Goal: Transaction & Acquisition: Purchase product/service

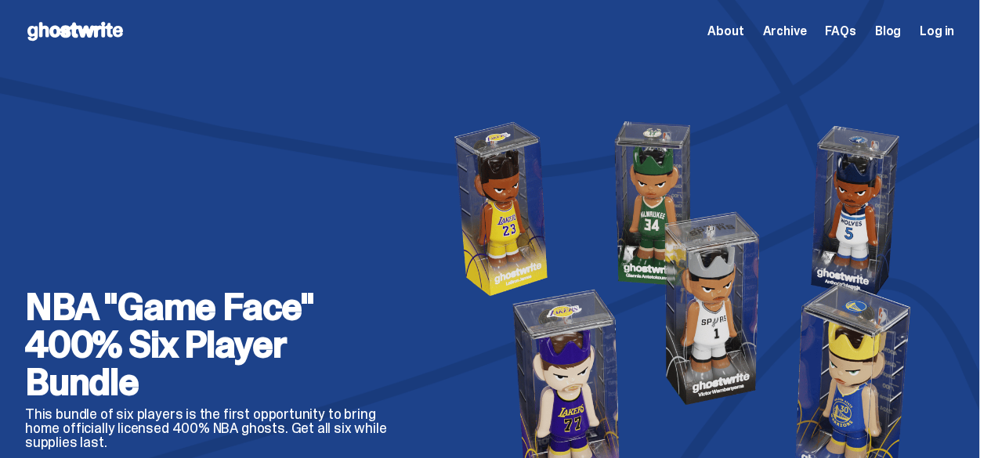
scroll to position [403, 0]
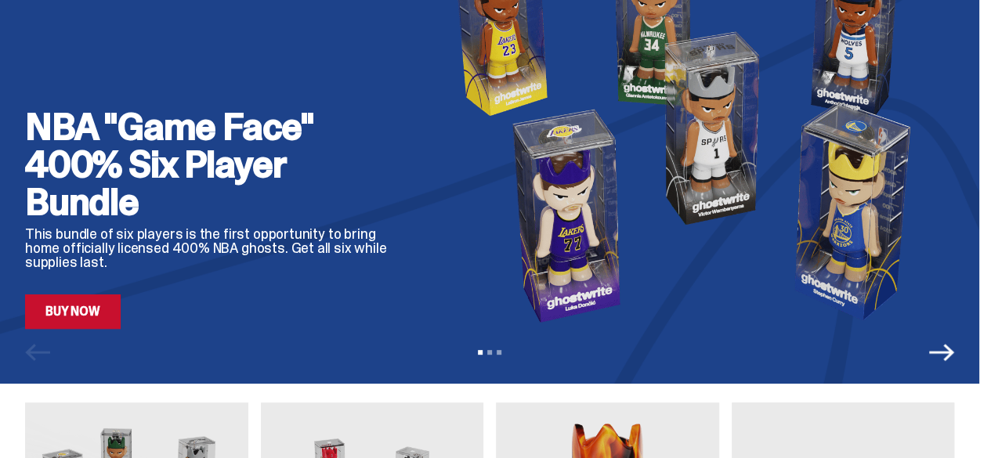
click at [97, 316] on link "Buy Now" at bounding box center [73, 311] width 96 height 34
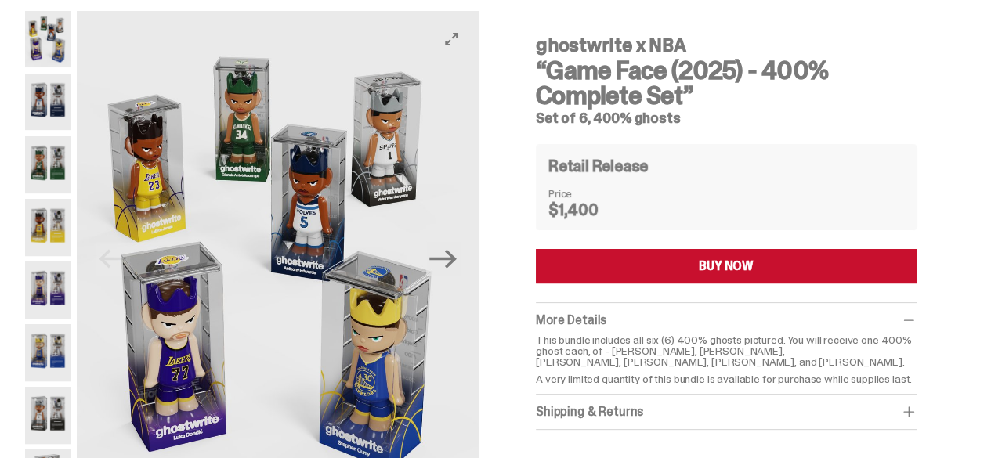
scroll to position [157, 0]
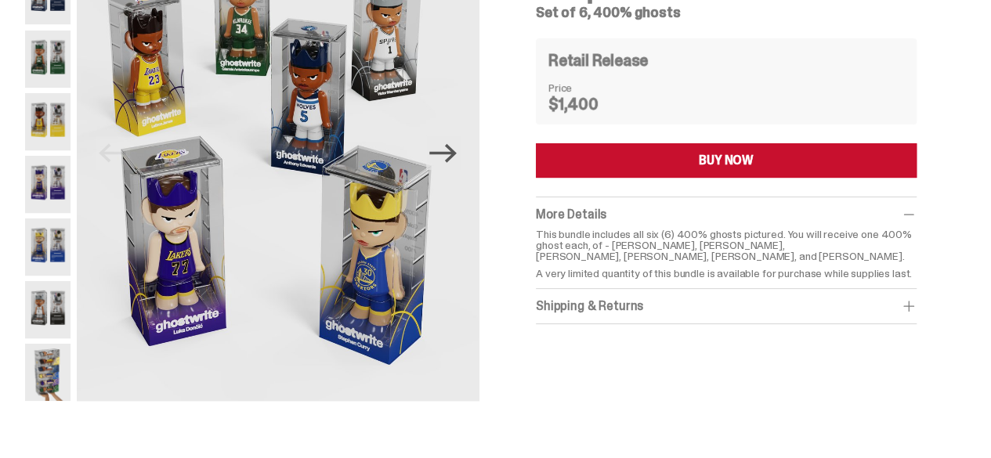
click at [450, 166] on icon "Next" at bounding box center [442, 152] width 27 height 27
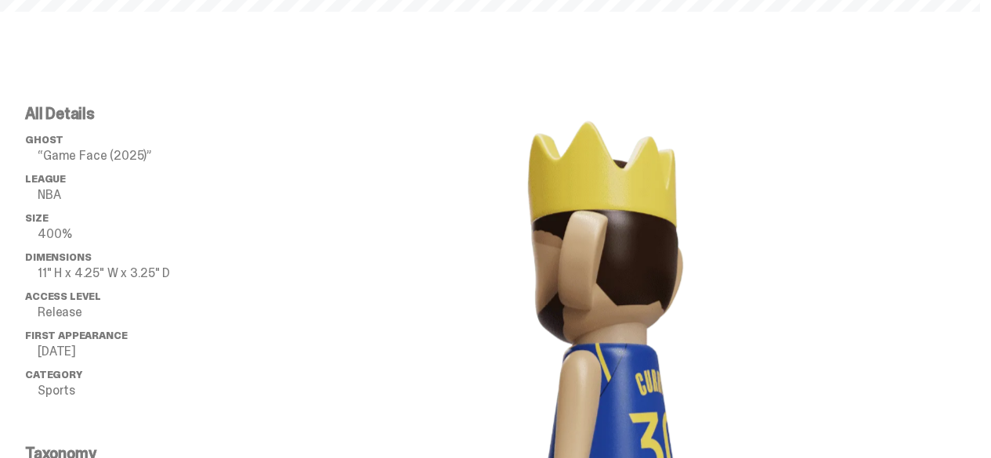
scroll to position [180, 0]
